Goal: Task Accomplishment & Management: Manage account settings

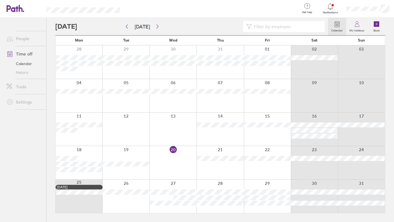
click at [366, 5] on div at bounding box center [368, 9] width 52 height 18
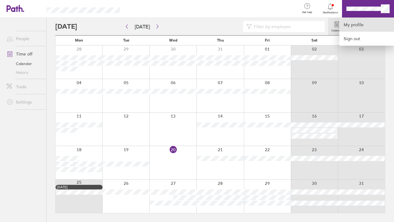
click at [355, 25] on link "My profile" at bounding box center [366, 25] width 55 height 14
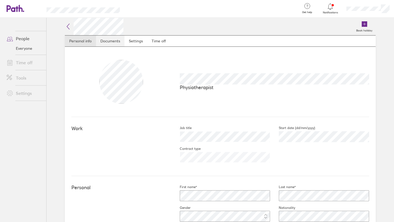
click at [113, 43] on link "Documents" at bounding box center [110, 41] width 28 height 11
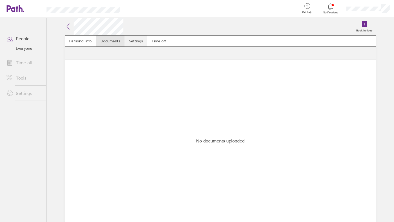
click at [134, 41] on link "Settings" at bounding box center [135, 41] width 23 height 11
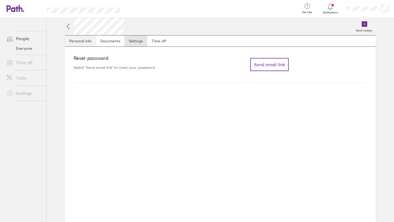
click at [95, 40] on link "Personal info" at bounding box center [80, 41] width 31 height 11
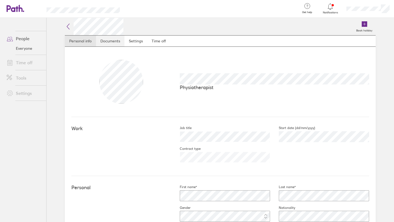
click at [121, 40] on link "Documents" at bounding box center [110, 41] width 28 height 11
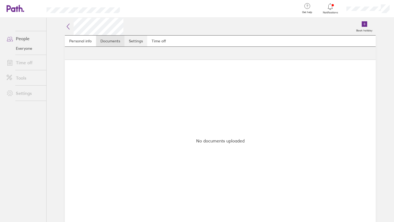
click at [142, 38] on link "Settings" at bounding box center [135, 41] width 23 height 11
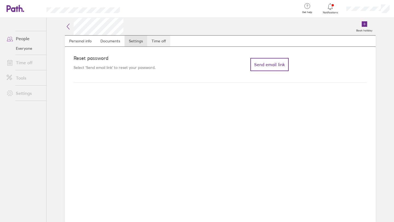
click at [159, 41] on link "Time off" at bounding box center [158, 41] width 23 height 11
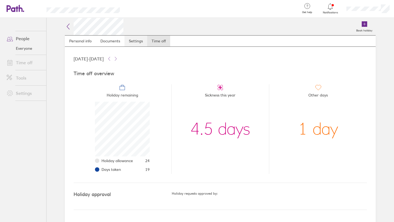
scroll to position [55, 55]
click at [107, 42] on link "Documents" at bounding box center [110, 41] width 28 height 11
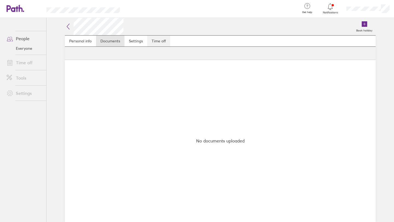
click at [150, 46] on link "Time off" at bounding box center [158, 41] width 23 height 11
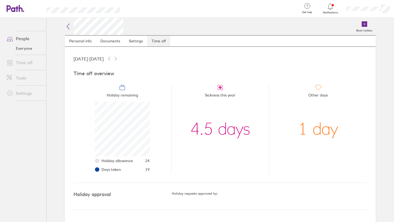
scroll to position [55, 55]
click at [133, 45] on link "Settings" at bounding box center [135, 41] width 23 height 11
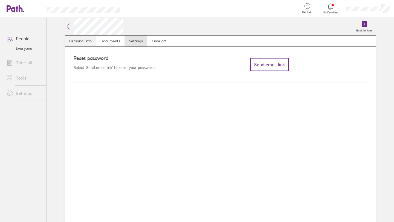
click at [83, 42] on link "Personal info" at bounding box center [80, 41] width 31 height 11
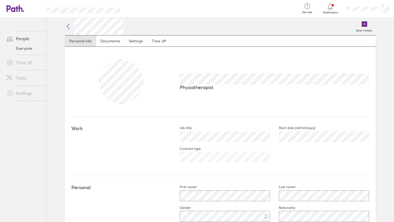
click at [27, 63] on link "Time off" at bounding box center [24, 62] width 44 height 11
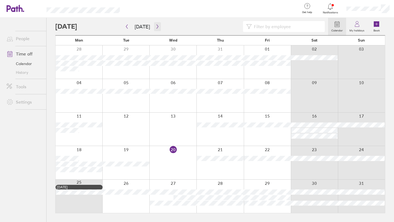
click at [157, 25] on icon "button" at bounding box center [157, 26] width 4 height 4
